Goal: Task Accomplishment & Management: Manage account settings

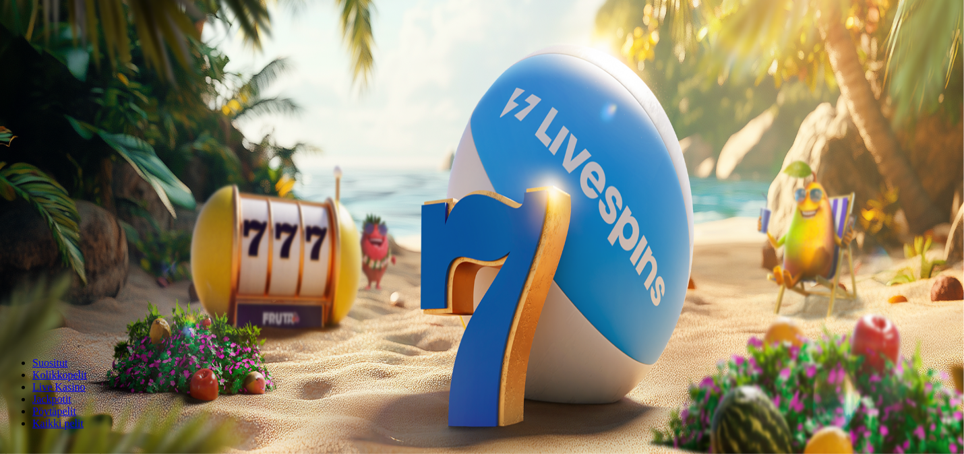
click at [78, 54] on span "Kirjaudu" at bounding box center [93, 49] width 33 height 10
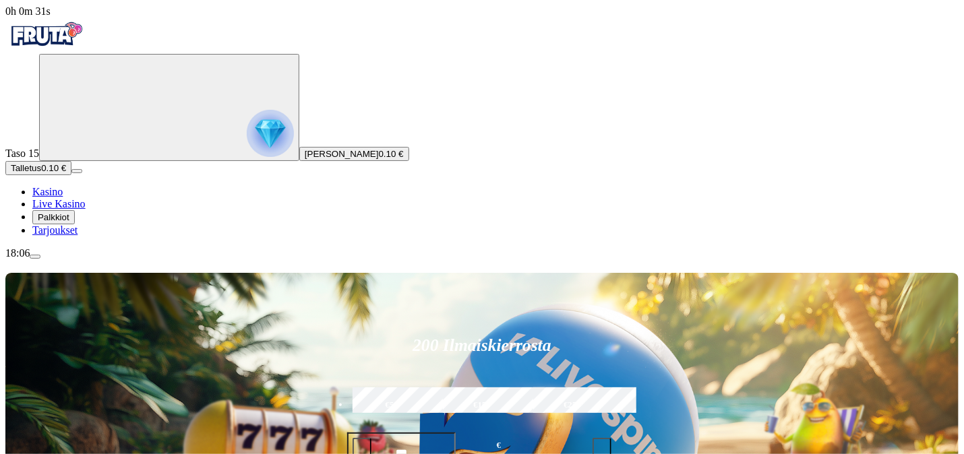
click at [434, 386] on label "€50" at bounding box center [391, 405] width 85 height 39
type input "**"
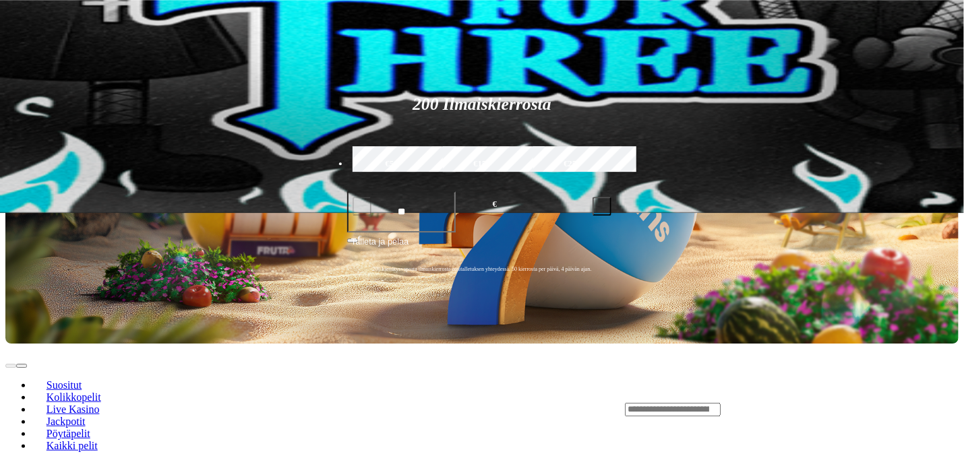
scroll to position [297, 0]
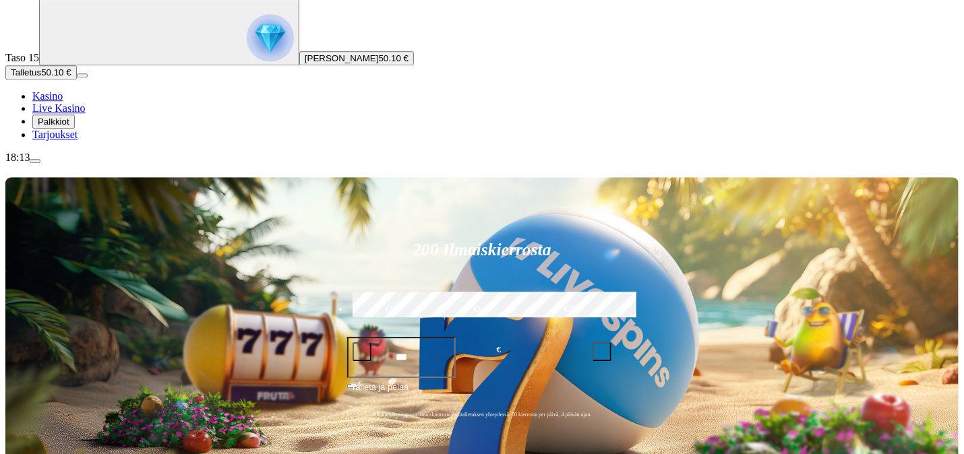
scroll to position [119, 0]
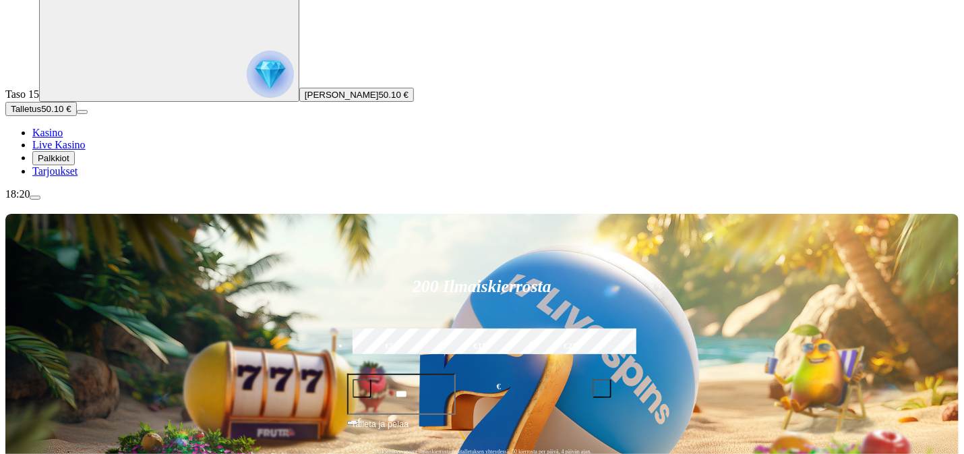
scroll to position [119, 0]
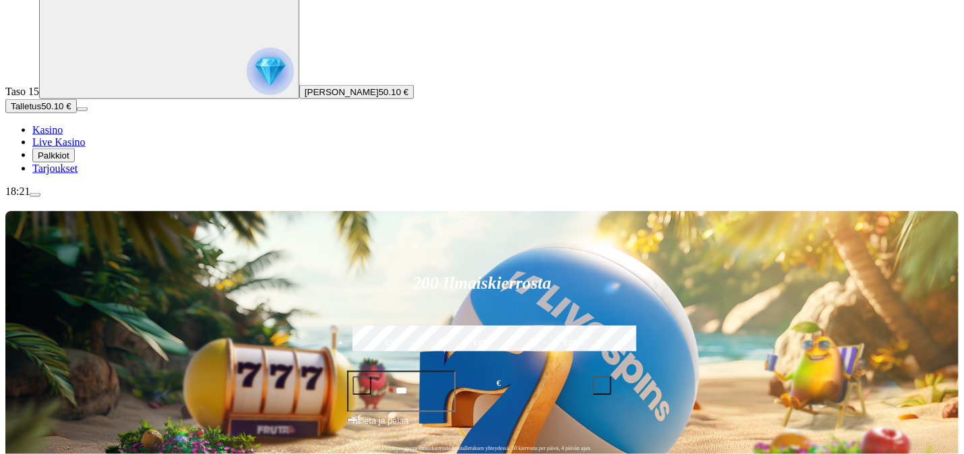
scroll to position [237, 0]
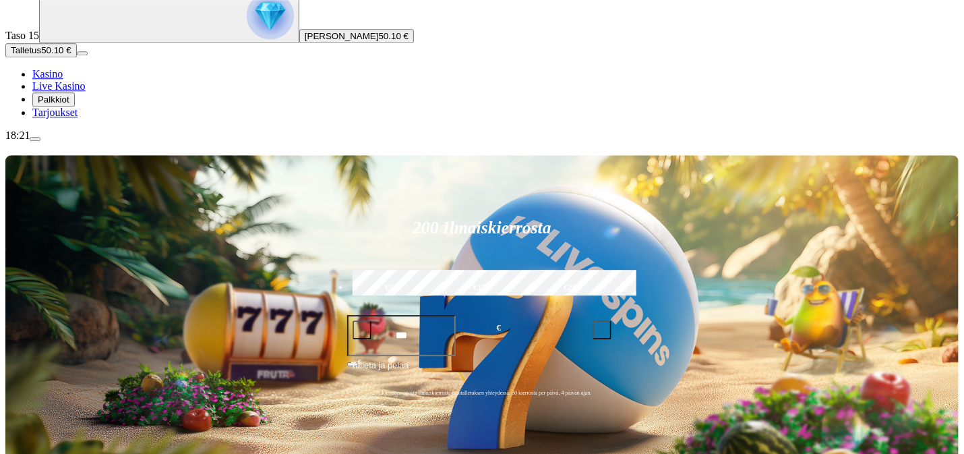
scroll to position [119, 0]
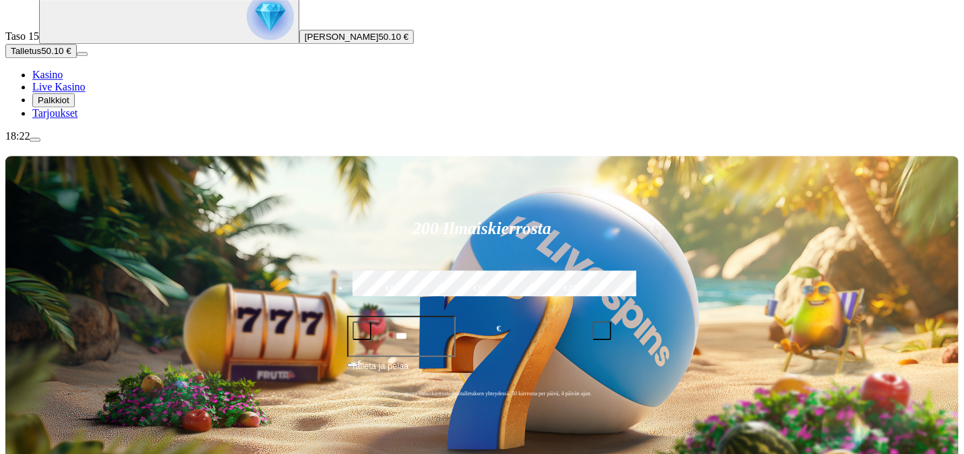
scroll to position [119, 0]
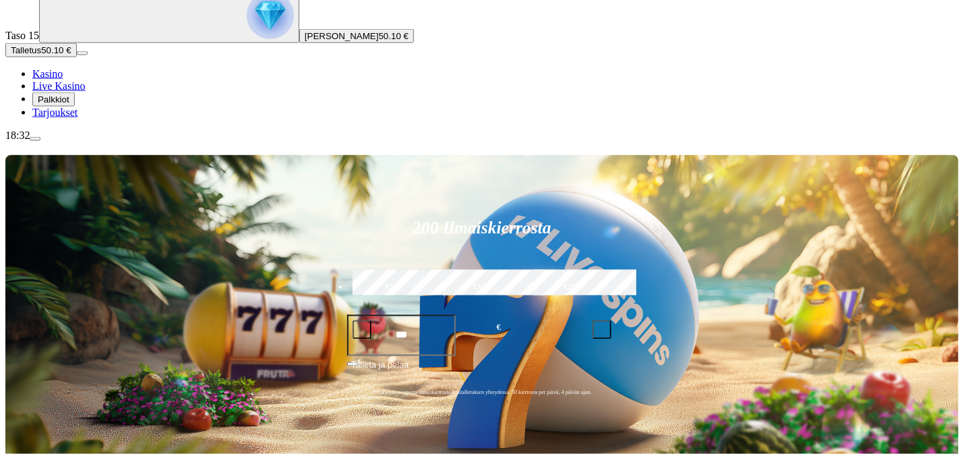
scroll to position [119, 0]
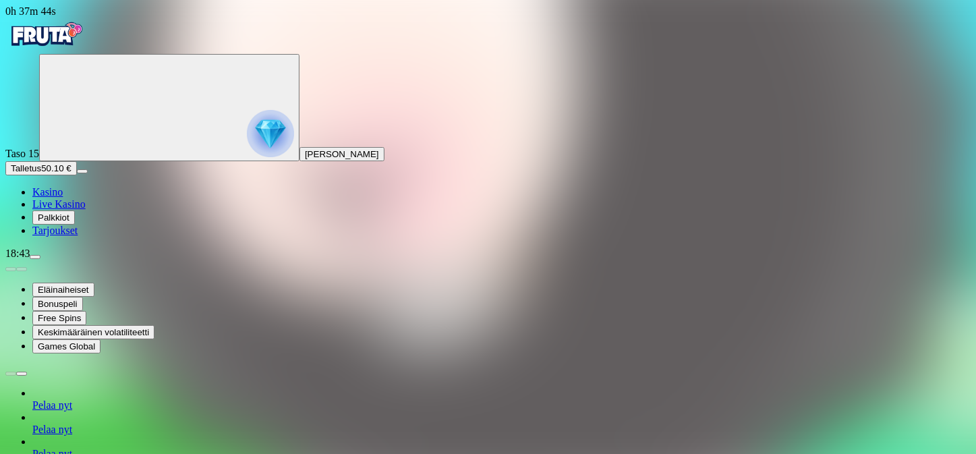
click at [22, 373] on span "chevron-right icon" at bounding box center [22, 373] width 0 height 0
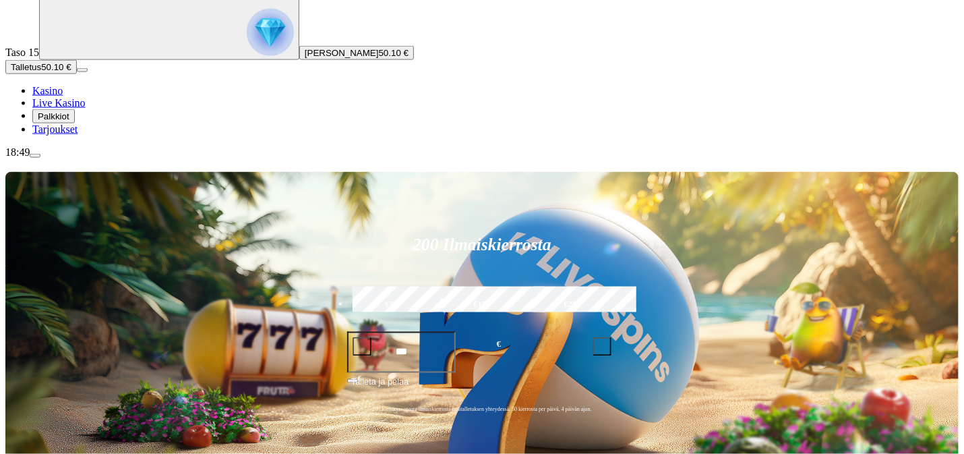
scroll to position [119, 0]
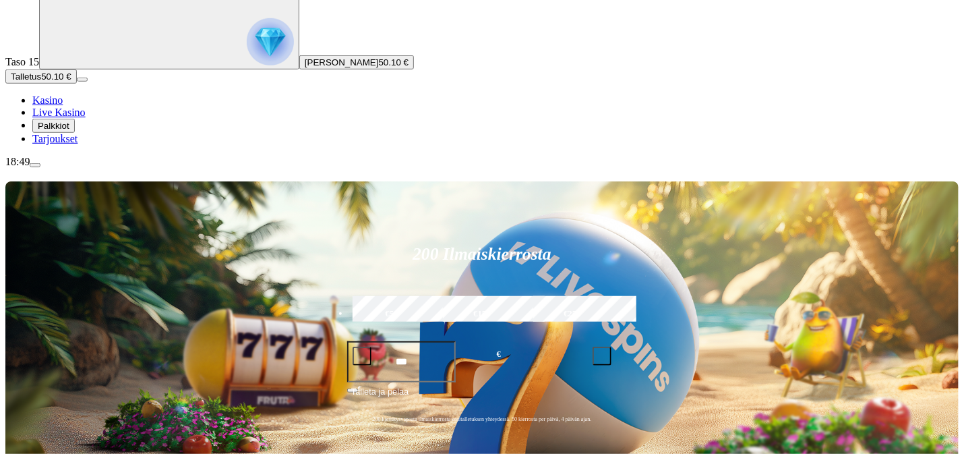
scroll to position [119, 0]
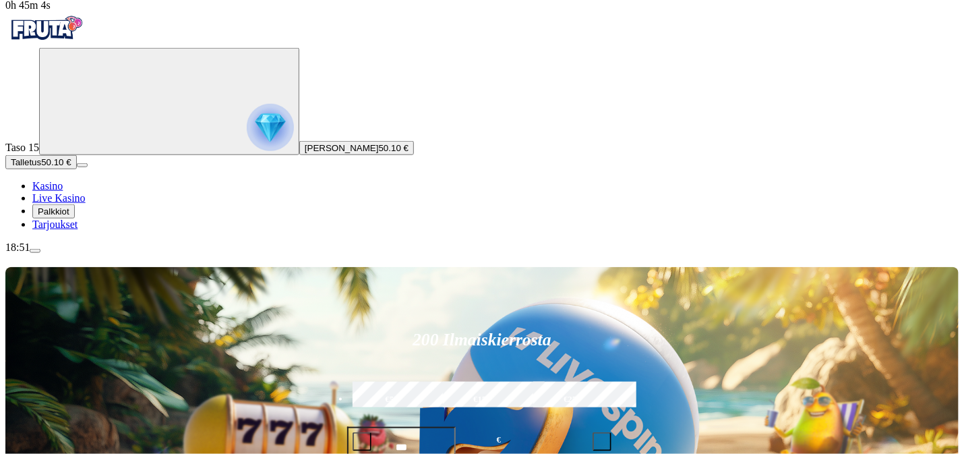
scroll to position [178, 0]
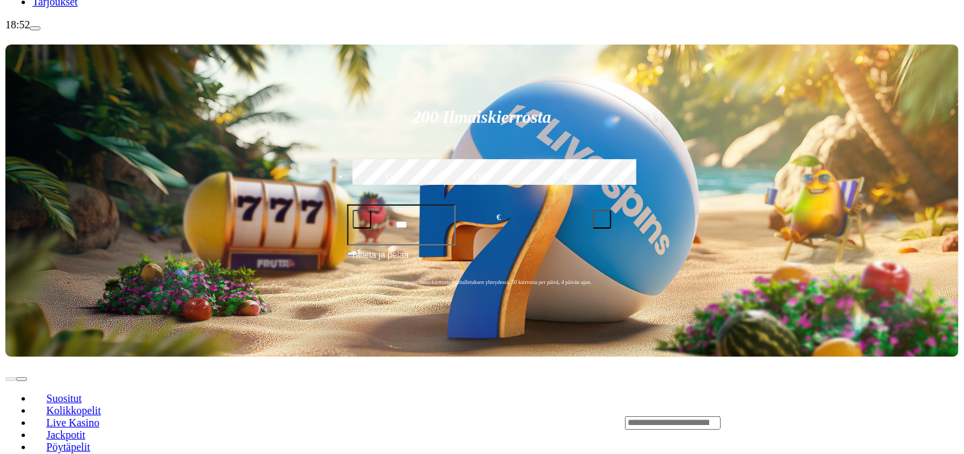
scroll to position [216, 0]
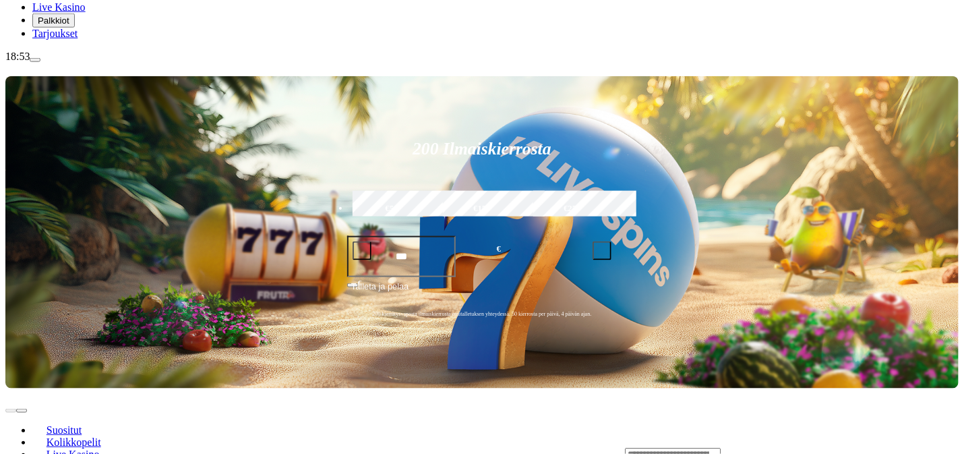
scroll to position [178, 0]
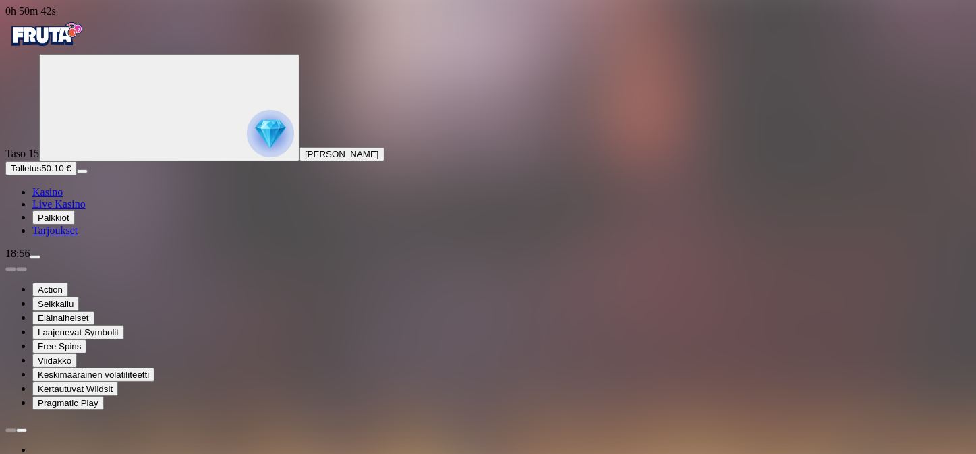
click at [22, 430] on span "chevron-right icon" at bounding box center [22, 430] width 0 height 0
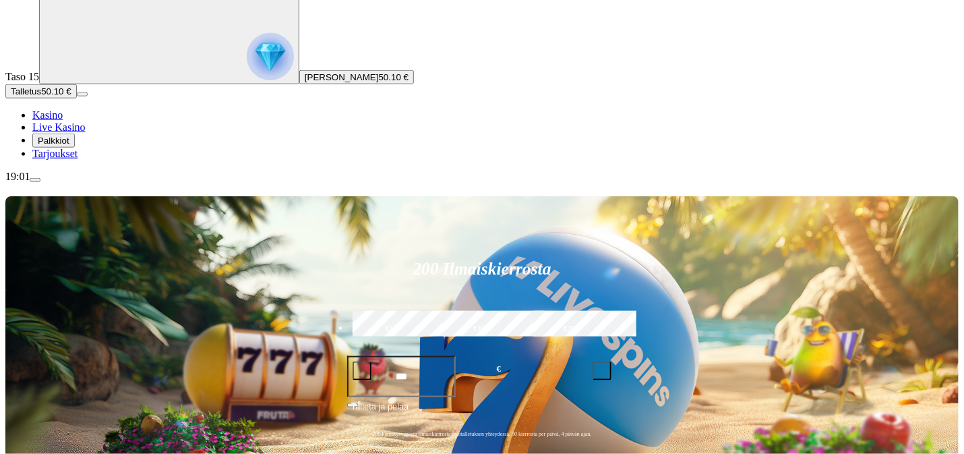
scroll to position [119, 0]
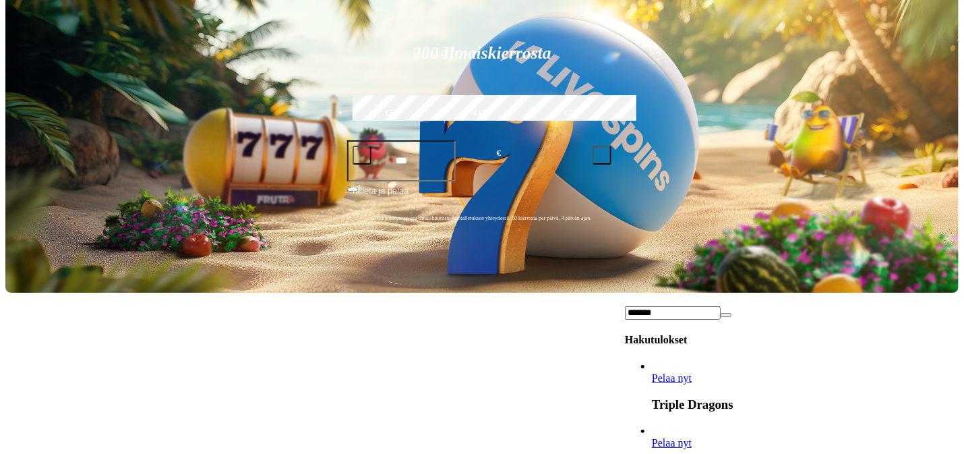
scroll to position [297, 0]
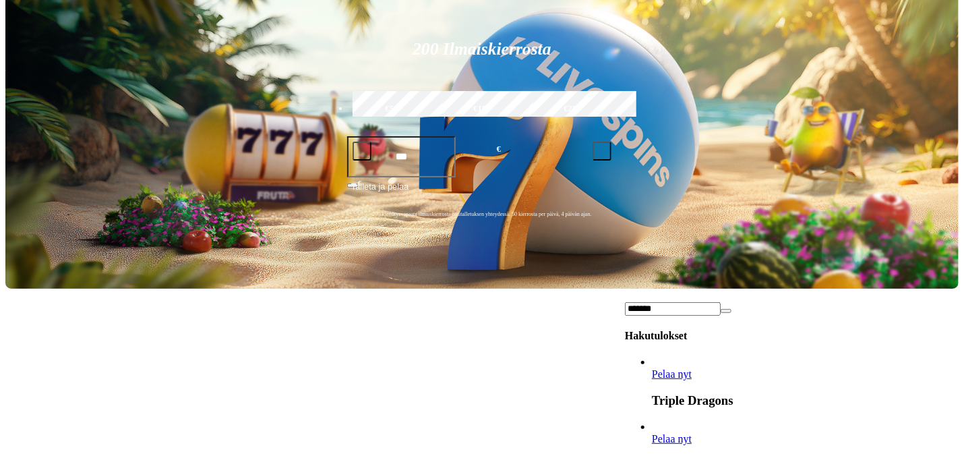
type input "*******"
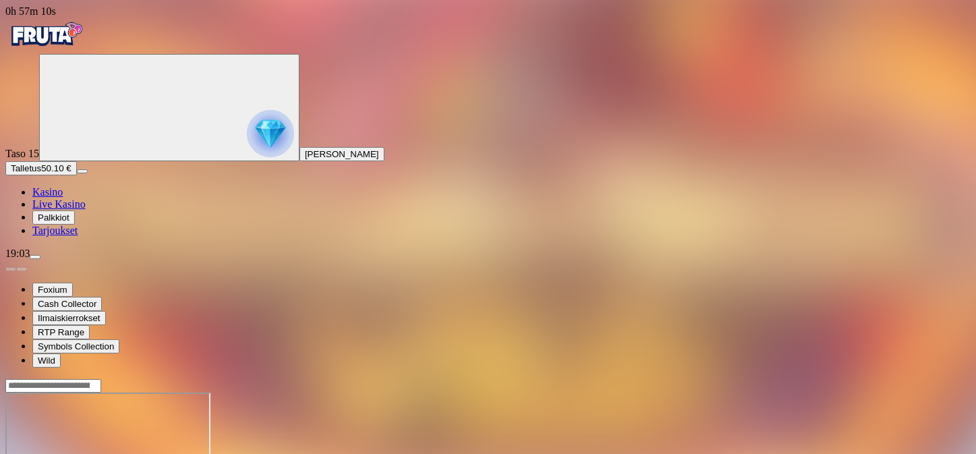
click at [905, 378] on div at bounding box center [487, 444] width 965 height 133
click at [907, 378] on div at bounding box center [487, 444] width 965 height 133
click at [903, 378] on div at bounding box center [487, 444] width 965 height 133
click at [917, 378] on div at bounding box center [487, 444] width 965 height 133
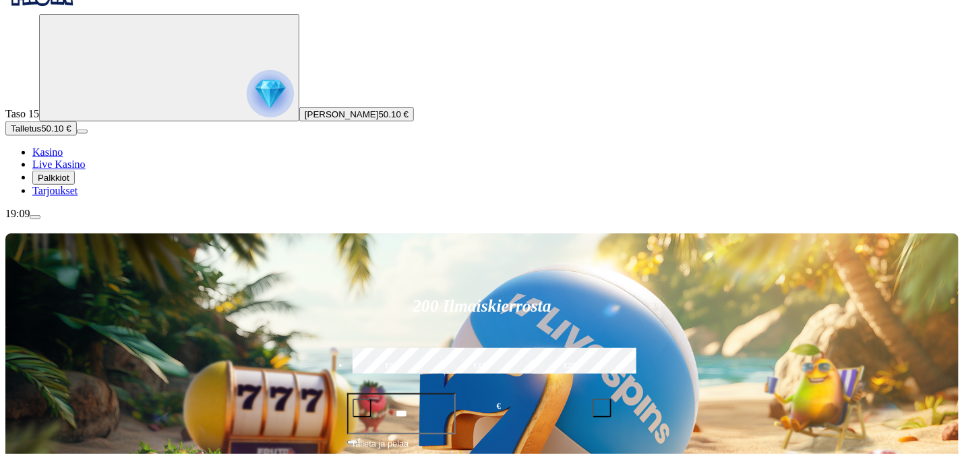
scroll to position [178, 0]
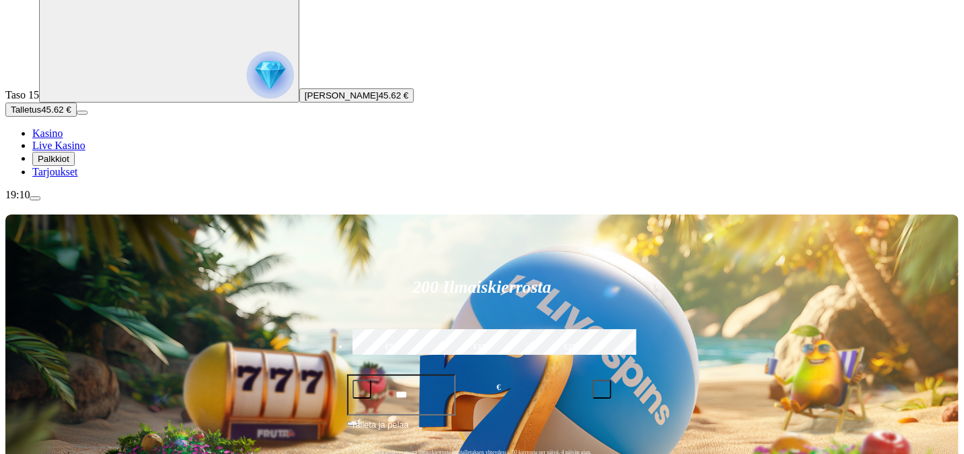
scroll to position [178, 0]
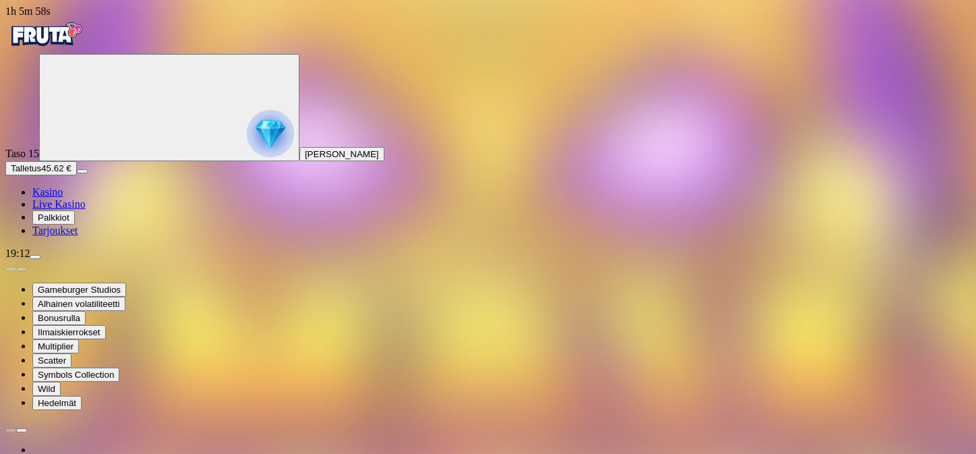
click at [22, 430] on span "chevron-right icon" at bounding box center [22, 430] width 0 height 0
click at [35, 257] on span "menu icon" at bounding box center [35, 257] width 0 height 0
click at [11, 453] on span "close icon" at bounding box center [11, 456] width 0 height 0
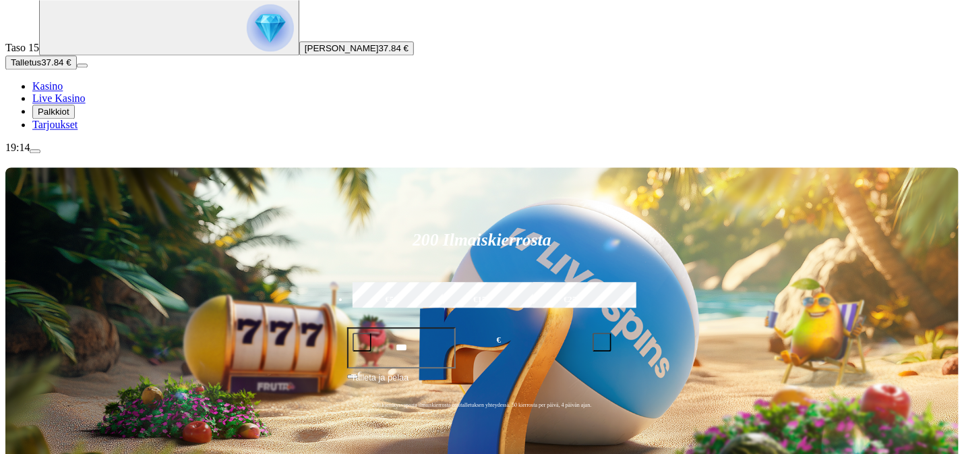
scroll to position [119, 0]
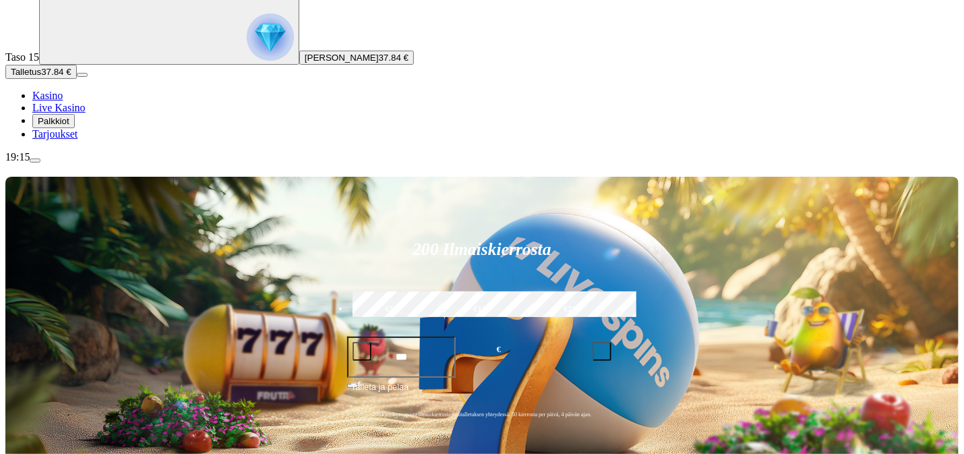
scroll to position [119, 0]
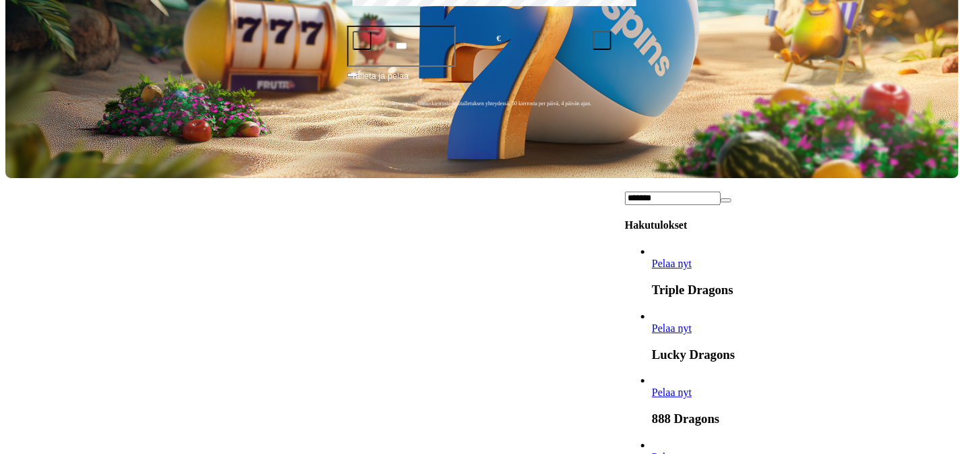
scroll to position [415, 0]
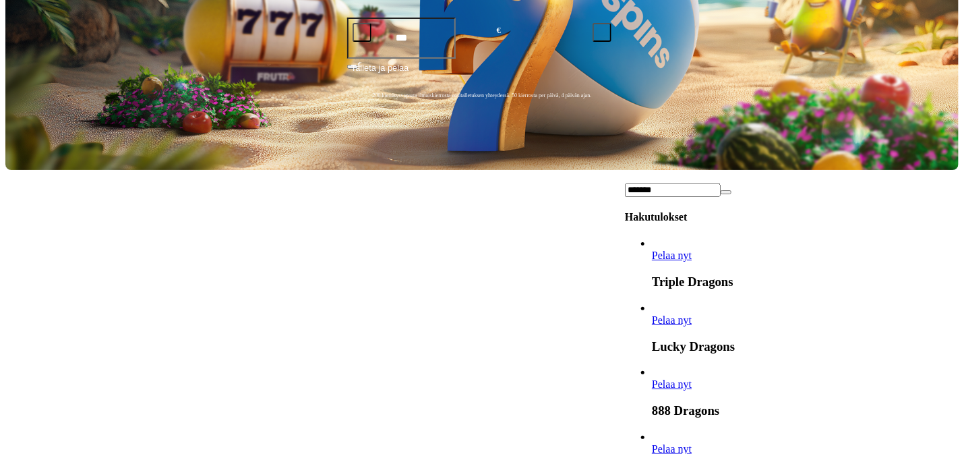
type input "*******"
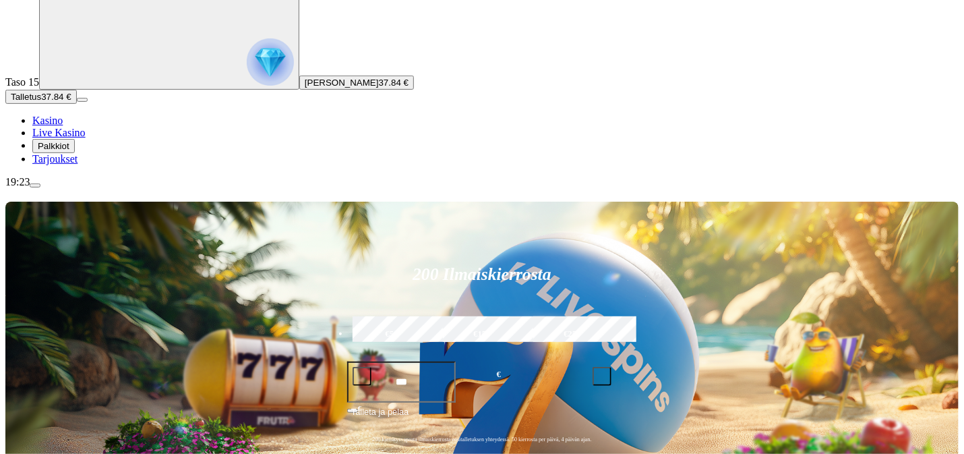
scroll to position [237, 0]
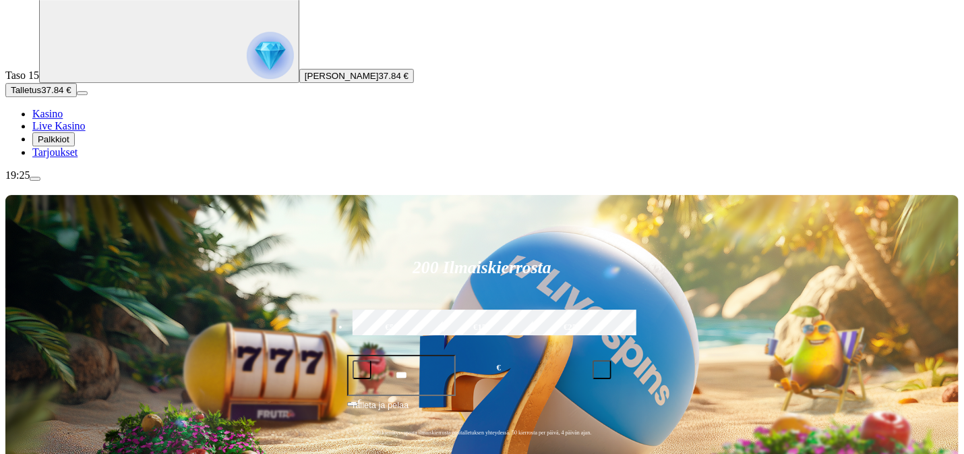
scroll to position [119, 0]
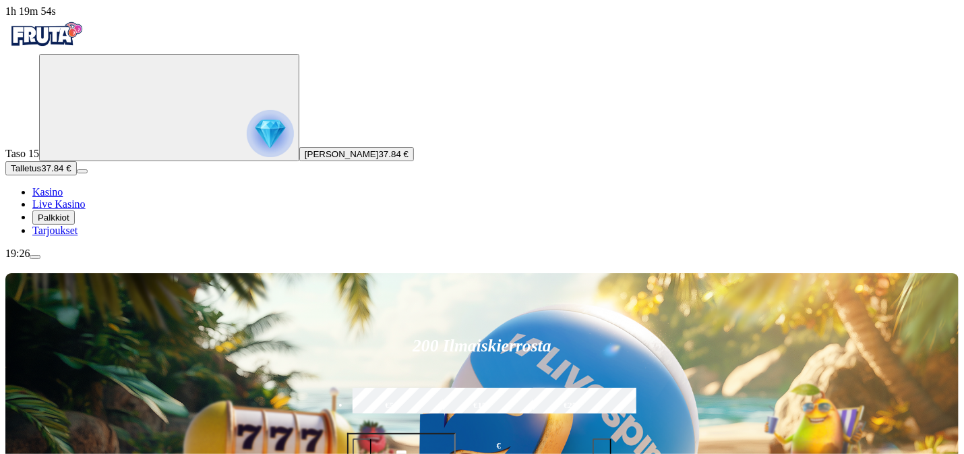
type input "*"
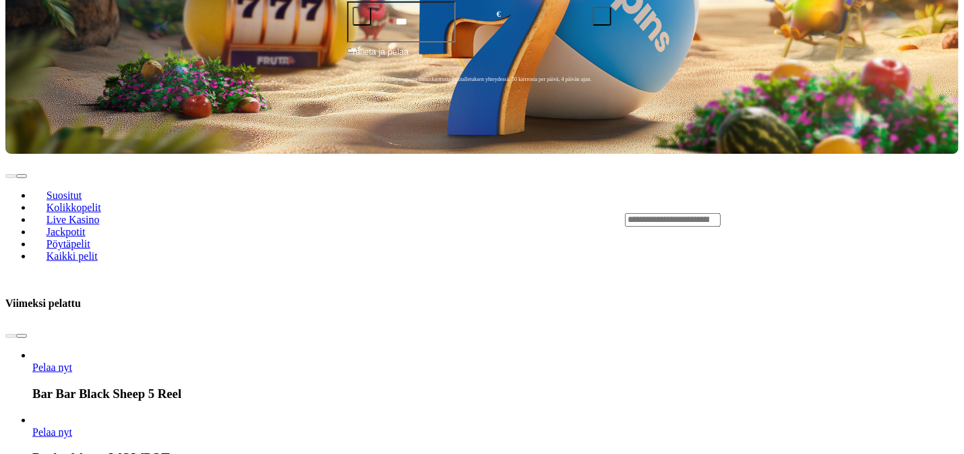
scroll to position [534, 0]
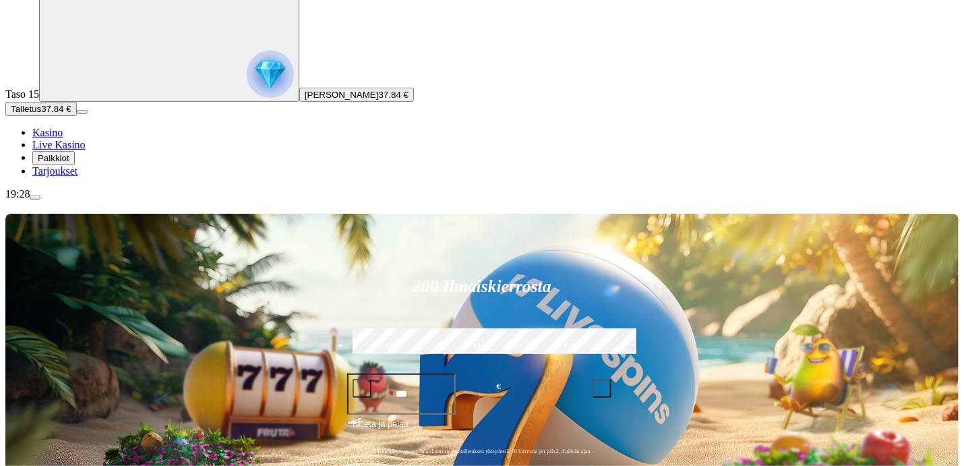
scroll to position [119, 0]
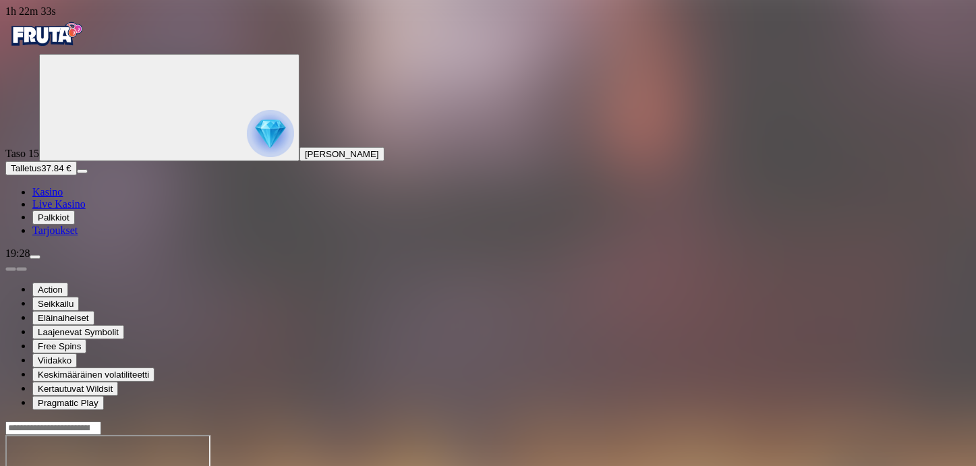
click at [35, 257] on span "menu icon" at bounding box center [35, 257] width 0 height 0
click at [11, 453] on span "close icon" at bounding box center [11, 456] width 0 height 0
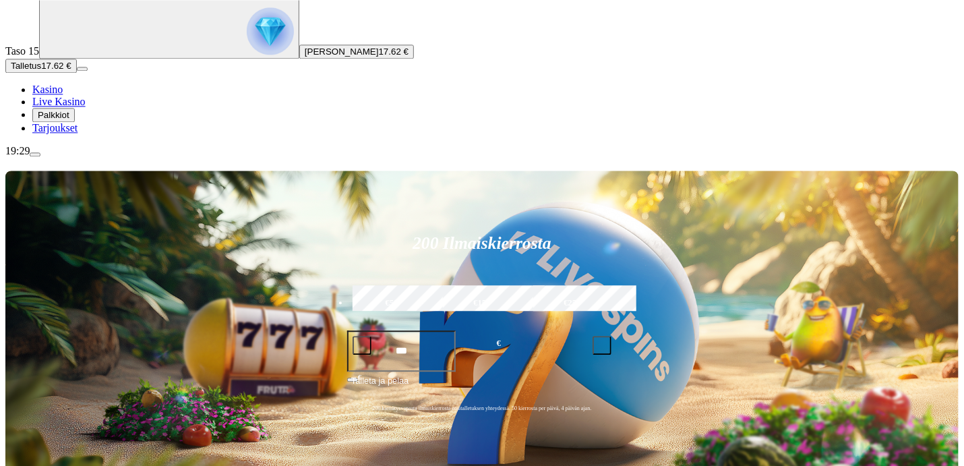
scroll to position [119, 0]
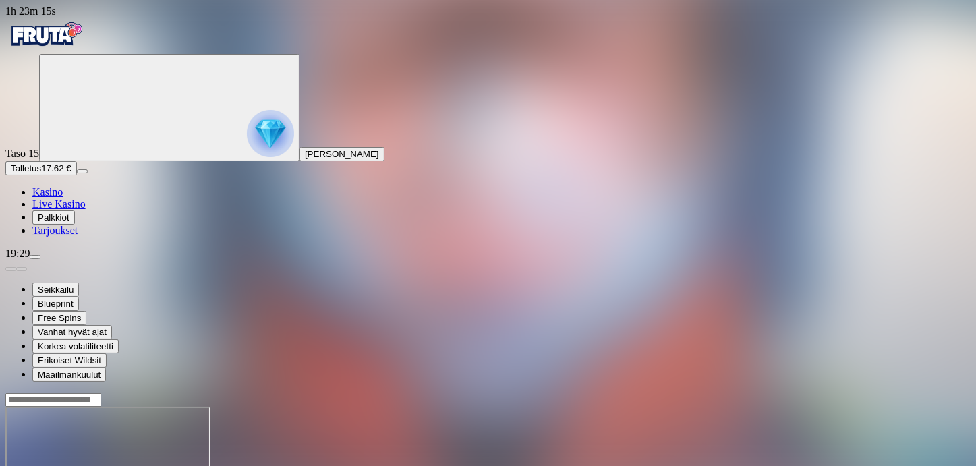
click at [35, 257] on span "menu icon" at bounding box center [35, 257] width 0 height 0
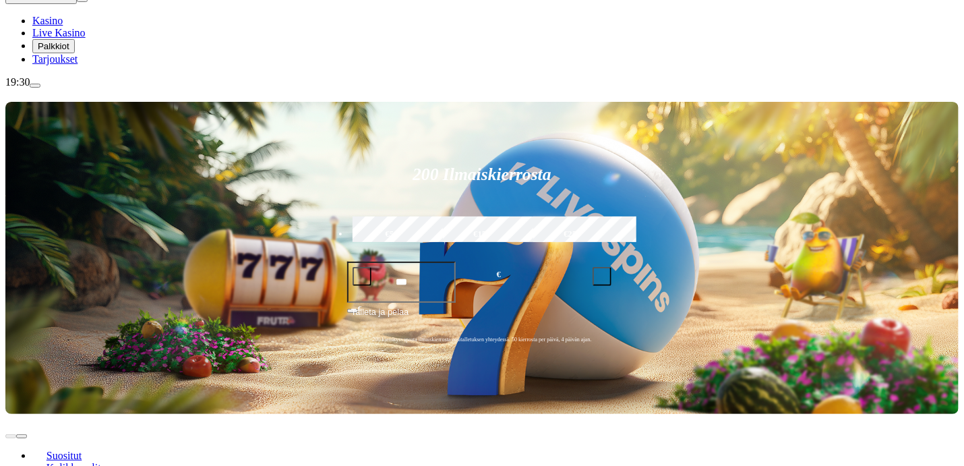
scroll to position [178, 0]
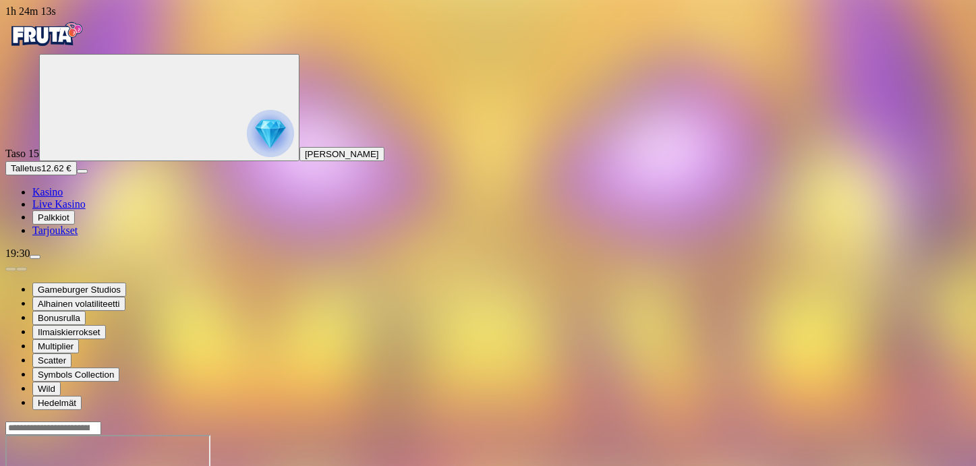
click at [35, 257] on span "menu icon" at bounding box center [35, 257] width 0 height 0
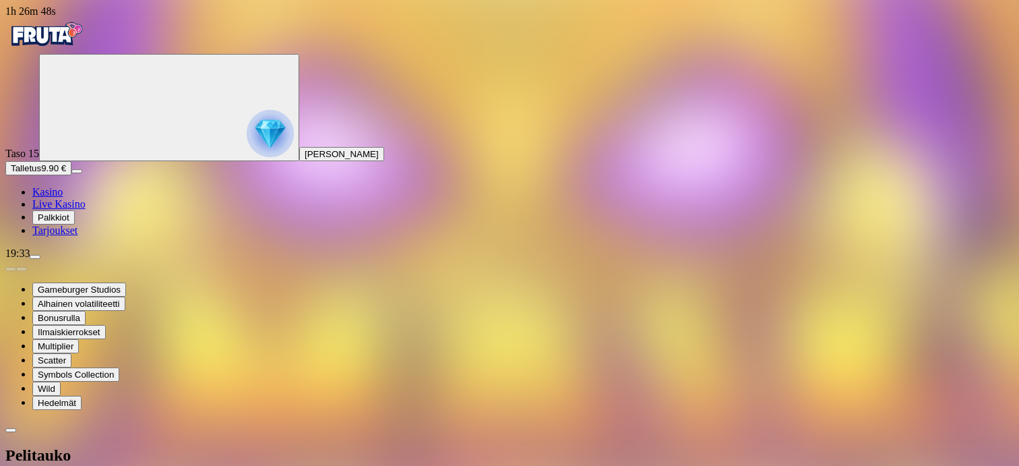
click at [35, 257] on span "menu icon" at bounding box center [35, 257] width 0 height 0
